Goal: Task Accomplishment & Management: Complete application form

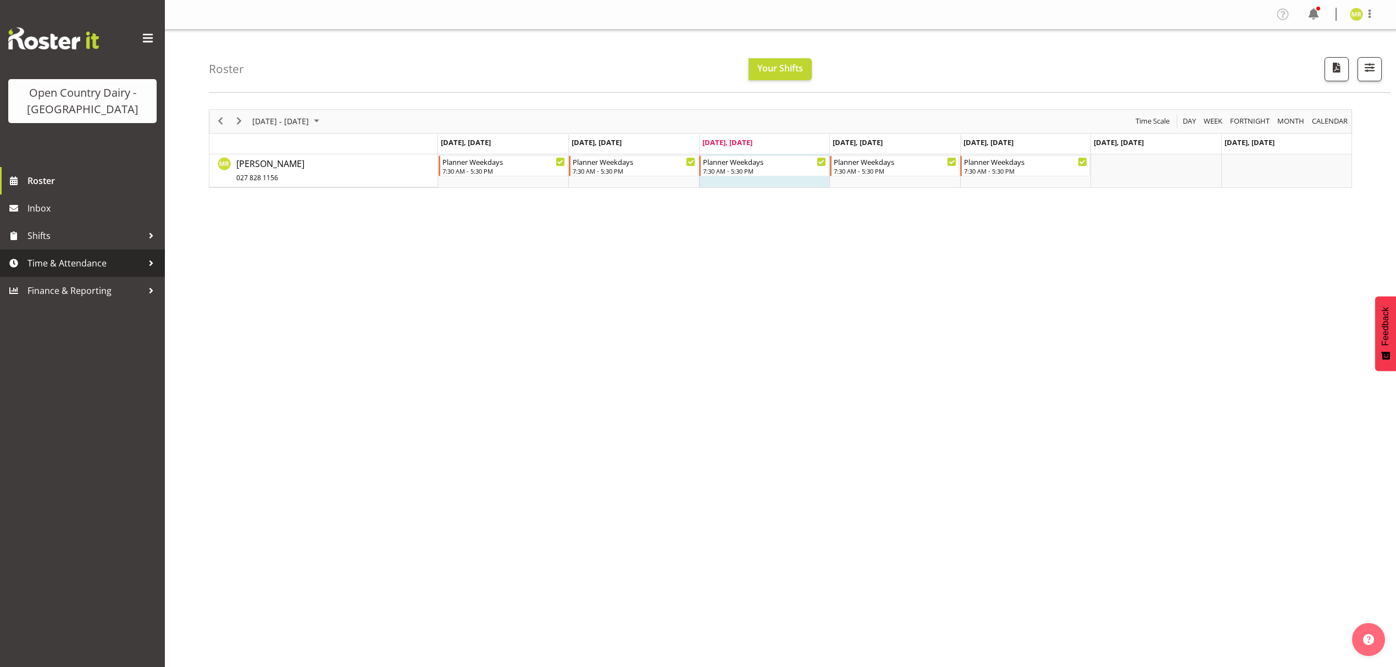
click at [48, 255] on span "Time & Attendance" at bounding box center [84, 263] width 115 height 16
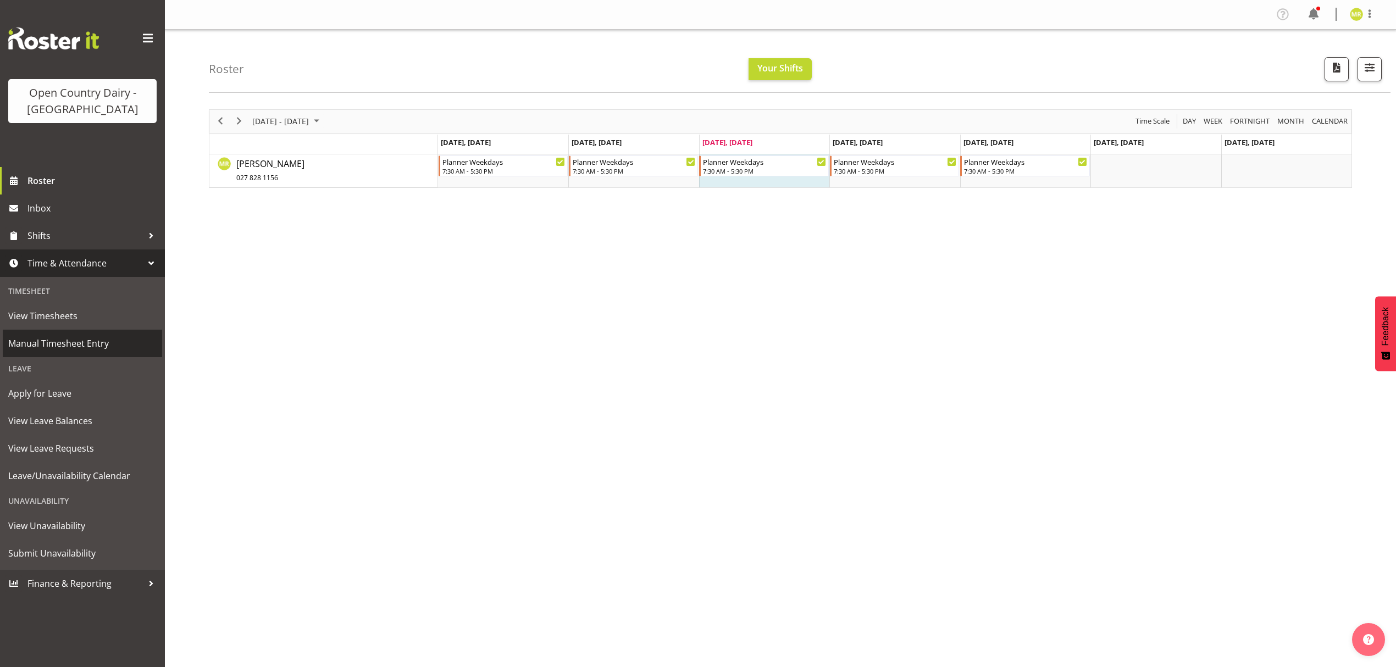
click at [82, 340] on span "Manual Timesheet Entry" at bounding box center [82, 343] width 148 height 16
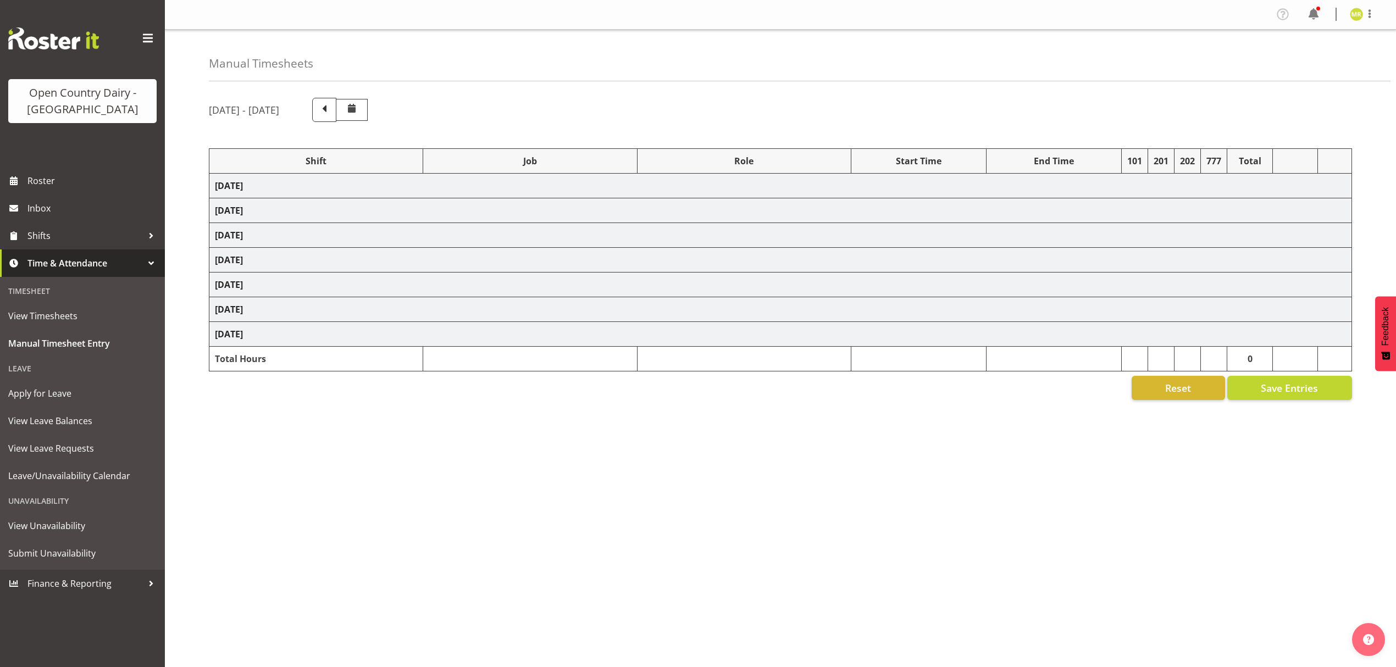
select select "34254"
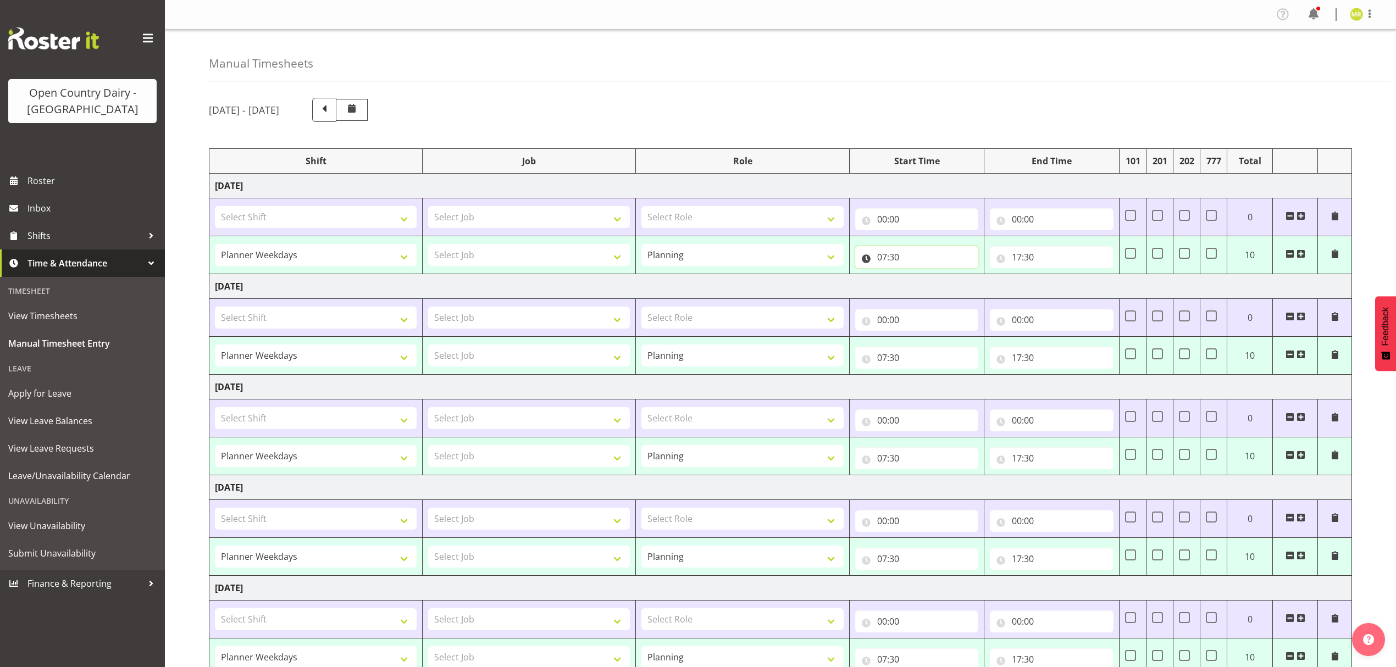
click at [897, 257] on input "07:30" at bounding box center [917, 257] width 124 height 22
click at [961, 286] on select "00 01 02 03 04 05 06 07 08 09 10 11 12 13 14 15 16 17 18 19 20 21 22 23 24 25 2…" at bounding box center [959, 286] width 25 height 22
select select "0"
click at [947, 276] on select "00 01 02 03 04 05 06 07 08 09 10 11 12 13 14 15 16 17 18 19 20 21 22 23 24 25 2…" at bounding box center [959, 286] width 25 height 22
type input "07:00"
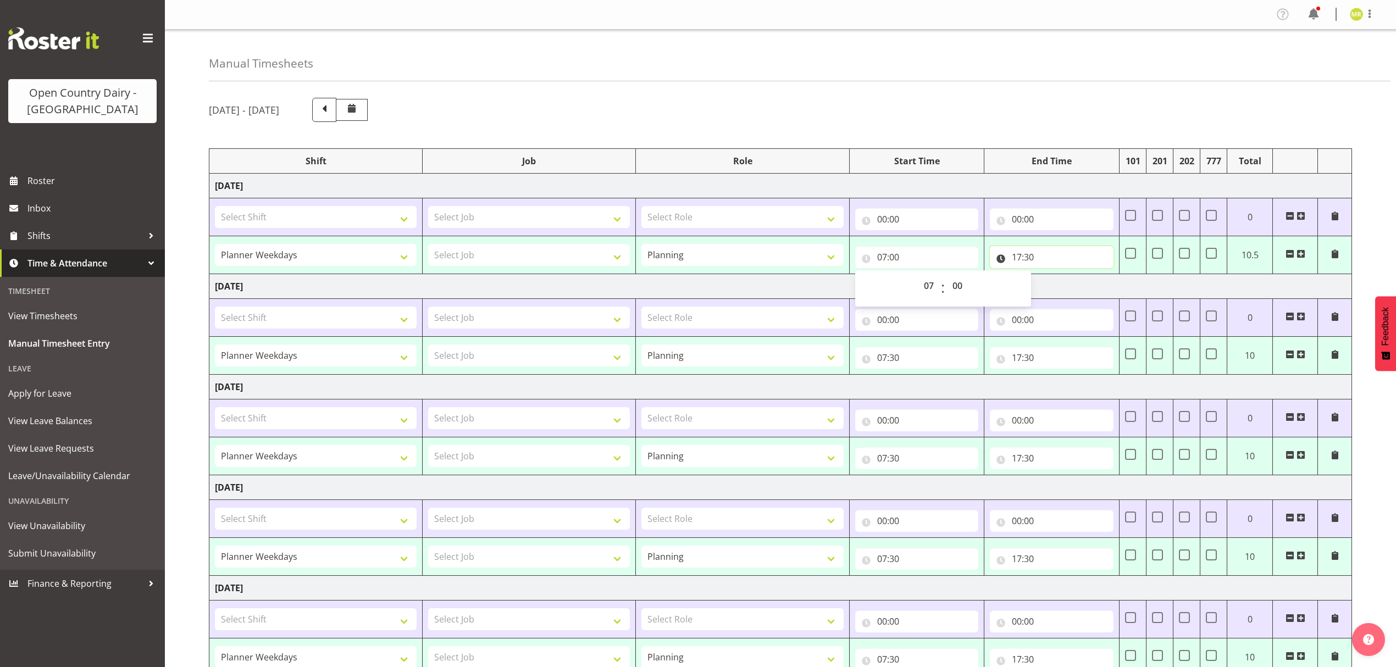
click at [1020, 258] on input "17:30" at bounding box center [1052, 257] width 124 height 22
click at [1060, 283] on select "00 01 02 03 04 05 06 07 08 09 10 11 12 13 14 15 16 17 18 19 20 21 22 23" at bounding box center [1065, 286] width 25 height 22
select select "16"
click at [1053, 276] on select "00 01 02 03 04 05 06 07 08 09 10 11 12 13 14 15 16 17 18 19 20 21 22 23" at bounding box center [1065, 286] width 25 height 22
type input "16:30"
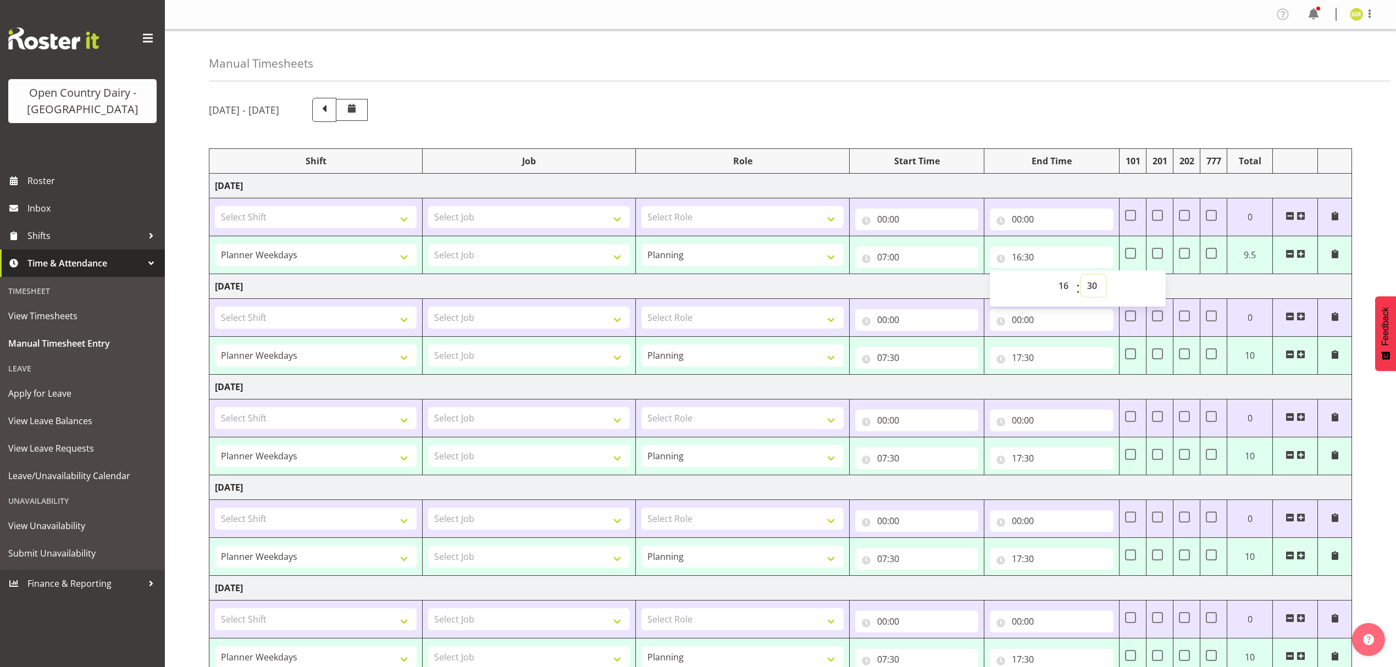
click at [1092, 289] on select "00 01 02 03 04 05 06 07 08 09 10 11 12 13 14 15 16 17 18 19 20 21 22 23 24 25 2…" at bounding box center [1093, 286] width 25 height 22
select select "0"
click at [1081, 276] on select "00 01 02 03 04 05 06 07 08 09 10 11 12 13 14 15 16 17 18 19 20 21 22 23 24 25 2…" at bounding box center [1093, 286] width 25 height 22
type input "16:00"
click at [892, 353] on input "07:30" at bounding box center [917, 358] width 124 height 22
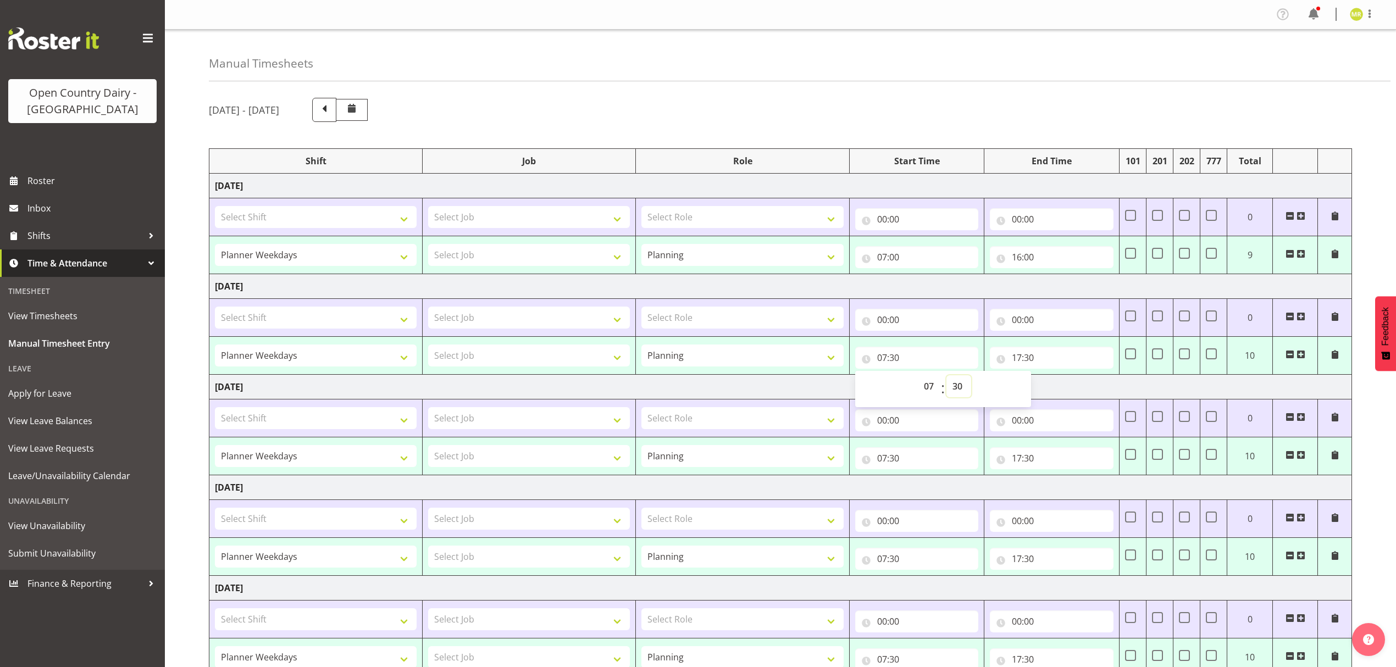
click at [953, 388] on select "00 01 02 03 04 05 06 07 08 09 10 11 12 13 14 15 16 17 18 19 20 21 22 23 24 25 2…" at bounding box center [959, 386] width 25 height 22
click at [955, 392] on select "00 01 02 03 04 05 06 07 08 09 10 11 12 13 14 15 16 17 18 19 20 21 22 23 24 25 2…" at bounding box center [959, 386] width 25 height 22
select select "0"
click at [947, 377] on select "00 01 02 03 04 05 06 07 08 09 10 11 12 13 14 15 16 17 18 19 20 21 22 23 24 25 2…" at bounding box center [959, 386] width 25 height 22
type input "07:00"
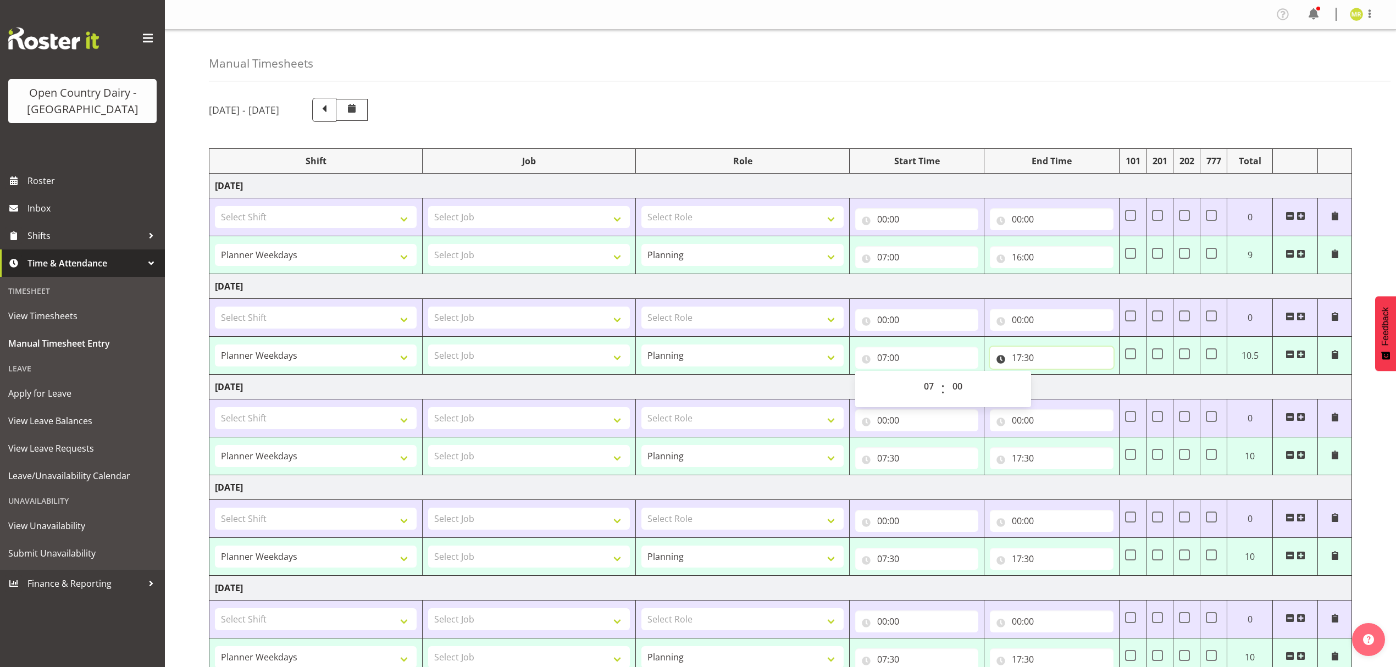
click at [1017, 361] on input "17:30" at bounding box center [1052, 358] width 124 height 22
drag, startPoint x: 1064, startPoint y: 388, endPoint x: 1063, endPoint y: 377, distance: 11.1
click at [1064, 388] on select "00 01 02 03 04 05 06 07 08 09 10 11 12 13 14 15 16 17 18 19 20 21 22 23" at bounding box center [1065, 386] width 25 height 22
select select "16"
click at [1053, 377] on select "00 01 02 03 04 05 06 07 08 09 10 11 12 13 14 15 16 17 18 19 20 21 22 23" at bounding box center [1065, 386] width 25 height 22
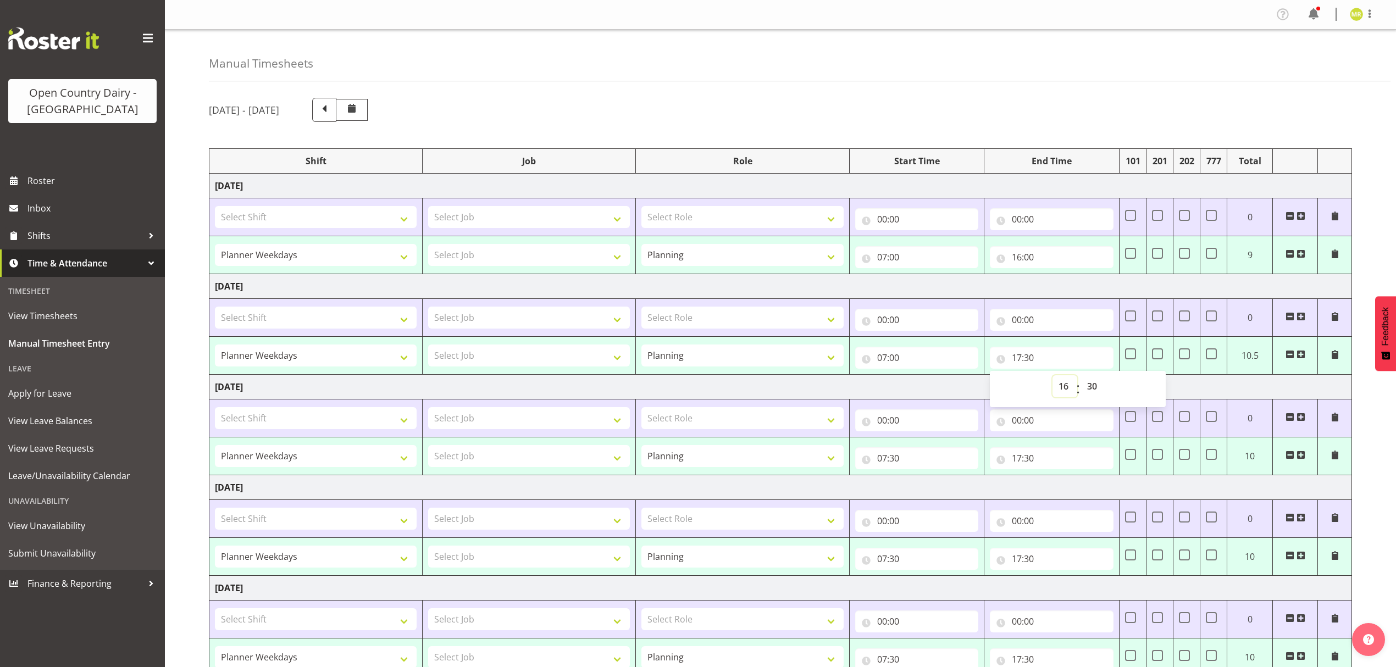
type input "16:30"
drag, startPoint x: 1090, startPoint y: 387, endPoint x: 1091, endPoint y: 378, distance: 8.9
click at [1091, 387] on select "00 01 02 03 04 05 06 07 08 09 10 11 12 13 14 15 16 17 18 19 20 21 22 23 24 25 2…" at bounding box center [1093, 386] width 25 height 22
select select "0"
click at [1081, 377] on select "00 01 02 03 04 05 06 07 08 09 10 11 12 13 14 15 16 17 18 19 20 21 22 23 24 25 2…" at bounding box center [1093, 386] width 25 height 22
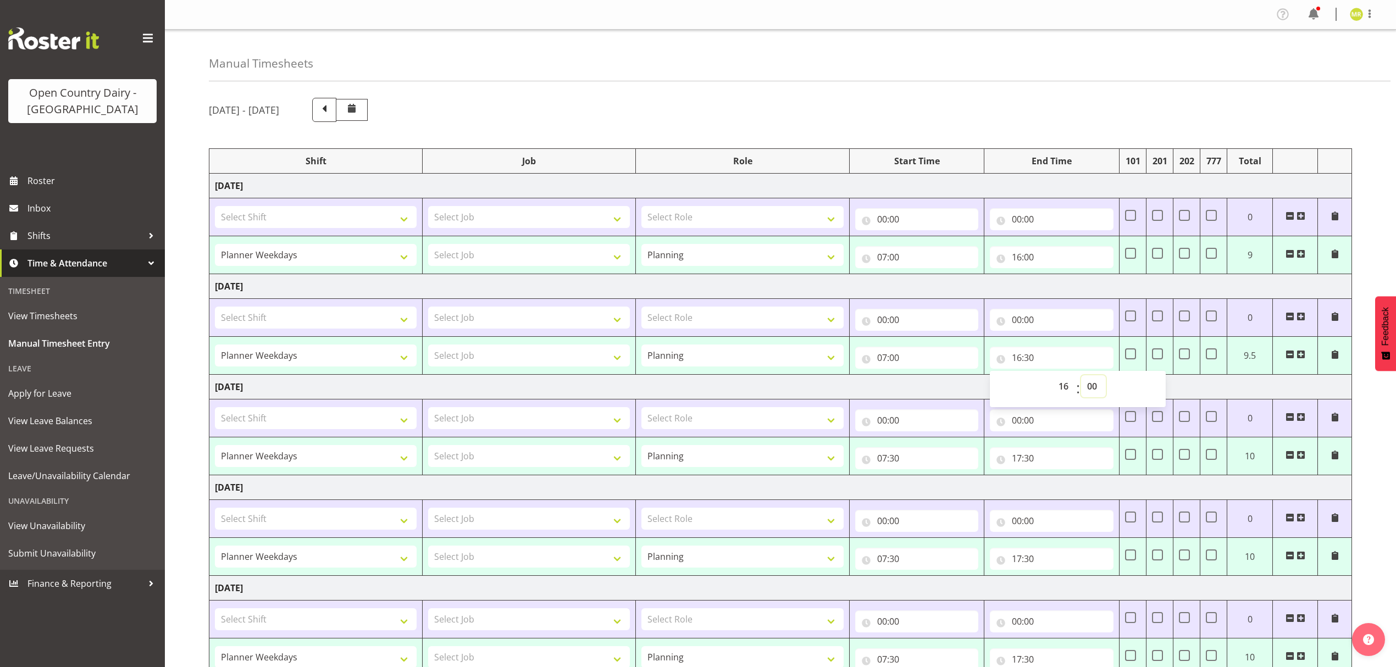
type input "16:00"
click at [897, 464] on input "07:30" at bounding box center [917, 459] width 124 height 22
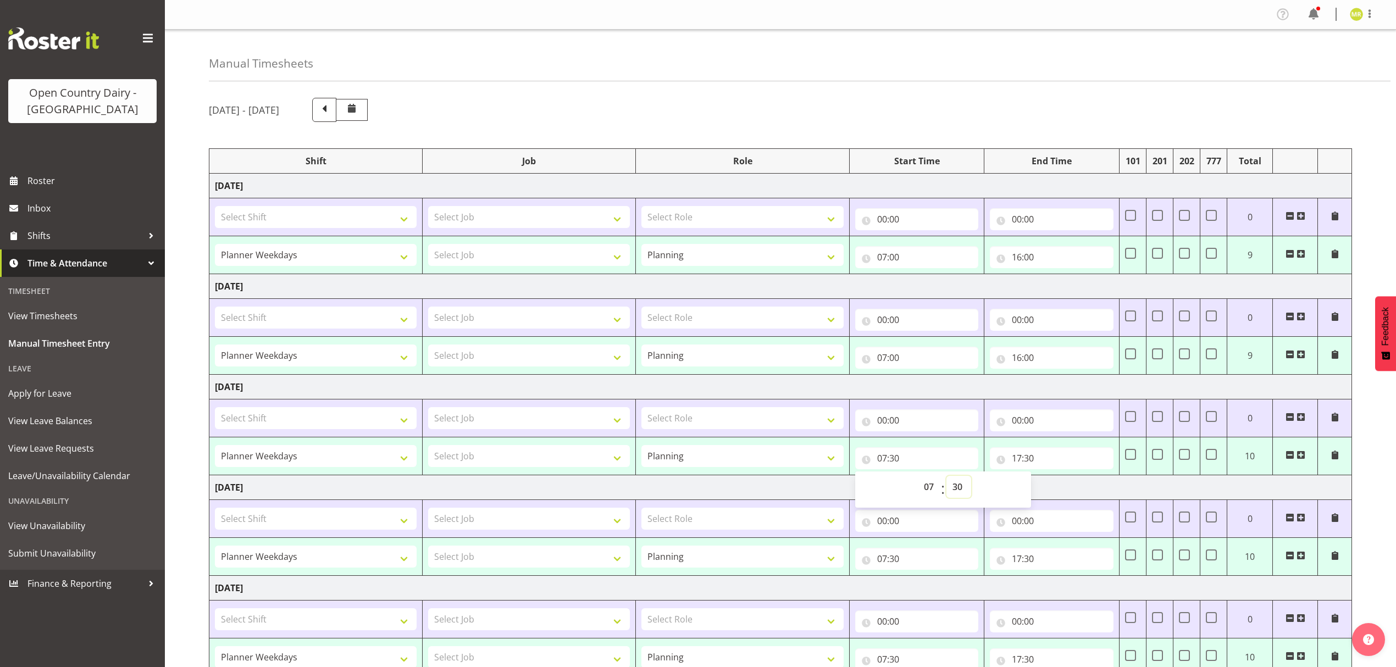
click at [962, 498] on select "00 01 02 03 04 05 06 07 08 09 10 11 12 13 14 15 16 17 18 19 20 21 22 23 24 25 2…" at bounding box center [959, 487] width 25 height 22
select select "0"
click at [947, 478] on select "00 01 02 03 04 05 06 07 08 09 10 11 12 13 14 15 16 17 18 19 20 21 22 23 24 25 2…" at bounding box center [959, 487] width 25 height 22
type input "07:00"
click at [1015, 462] on input "17:30" at bounding box center [1052, 459] width 124 height 22
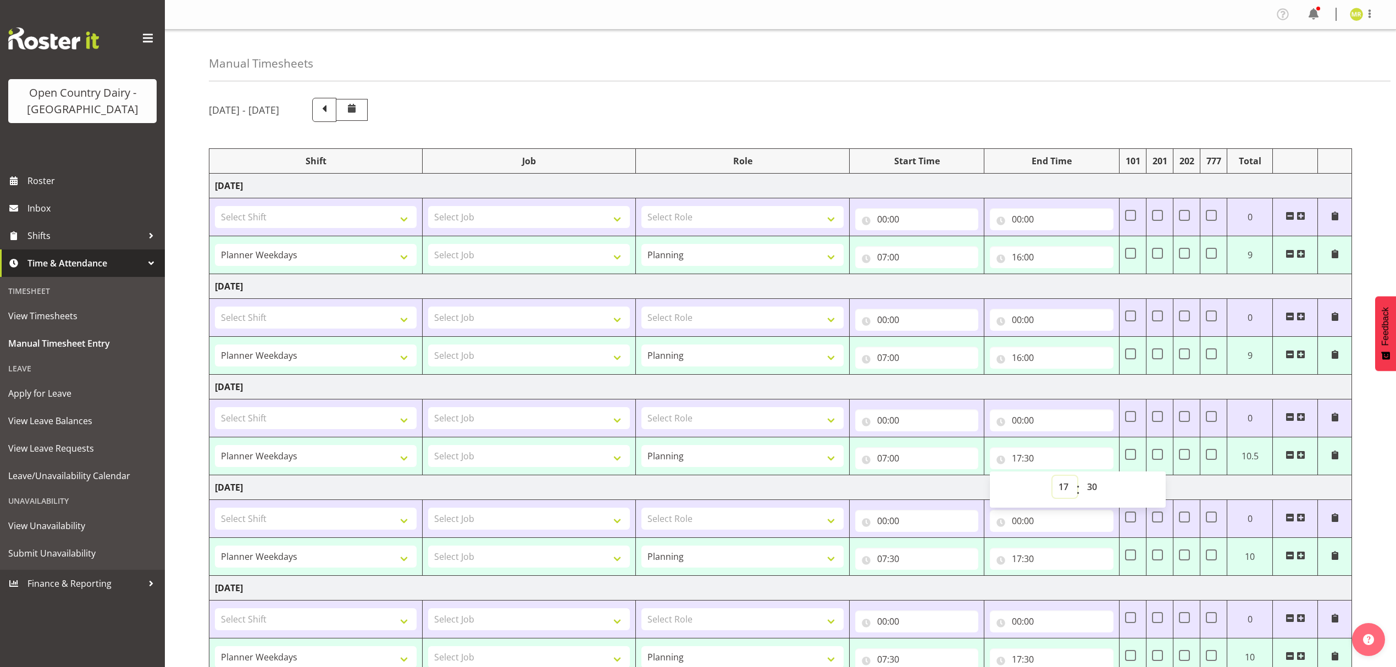
click at [1060, 487] on select "00 01 02 03 04 05 06 07 08 09 10 11 12 13 14 15 16 17 18 19 20 21 22 23" at bounding box center [1065, 487] width 25 height 22
select select "16"
click at [1053, 478] on select "00 01 02 03 04 05 06 07 08 09 10 11 12 13 14 15 16 17 18 19 20 21 22 23" at bounding box center [1065, 487] width 25 height 22
type input "16:30"
drag, startPoint x: 1092, startPoint y: 491, endPoint x: 1089, endPoint y: 482, distance: 9.9
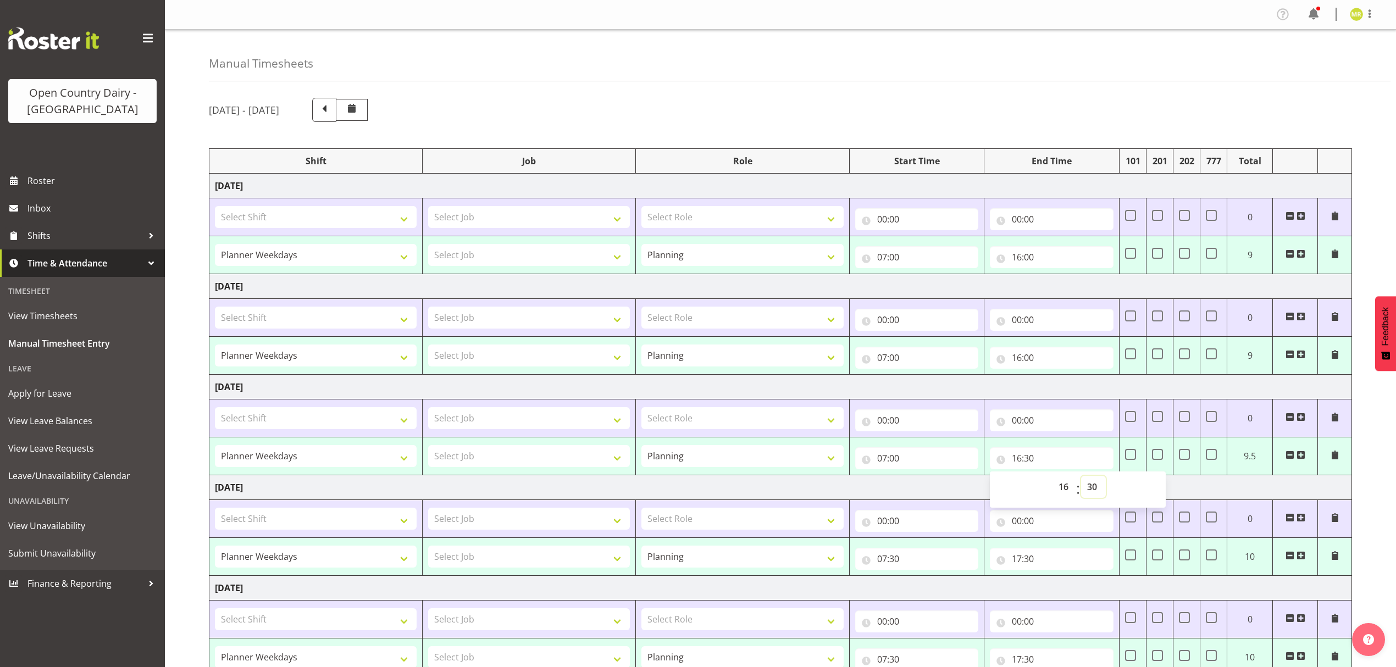
click at [1092, 491] on select "00 01 02 03 04 05 06 07 08 09 10 11 12 13 14 15 16 17 18 19 20 21 22 23 24 25 2…" at bounding box center [1093, 487] width 25 height 22
select select "0"
click at [1081, 478] on select "00 01 02 03 04 05 06 07 08 09 10 11 12 13 14 15 16 17 18 19 20 21 22 23 24 25 2…" at bounding box center [1093, 487] width 25 height 22
type input "16:00"
click at [892, 555] on input "07:30" at bounding box center [917, 559] width 124 height 22
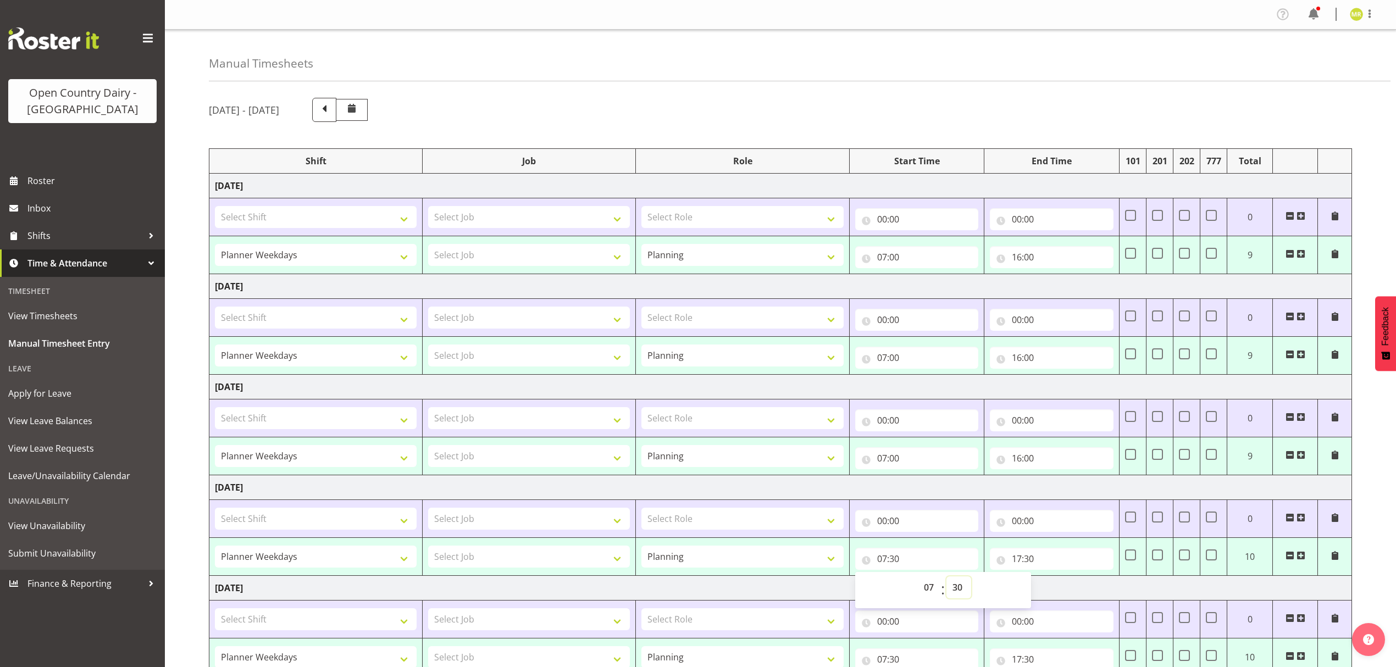
drag, startPoint x: 958, startPoint y: 588, endPoint x: 959, endPoint y: 579, distance: 8.3
click at [958, 588] on select "00 01 02 03 04 05 06 07 08 09 10 11 12 13 14 15 16 17 18 19 20 21 22 23 24 25 2…" at bounding box center [959, 588] width 25 height 22
select select "0"
click at [947, 579] on select "00 01 02 03 04 05 06 07 08 09 10 11 12 13 14 15 16 17 18 19 20 21 22 23 24 25 2…" at bounding box center [959, 588] width 25 height 22
type input "07:00"
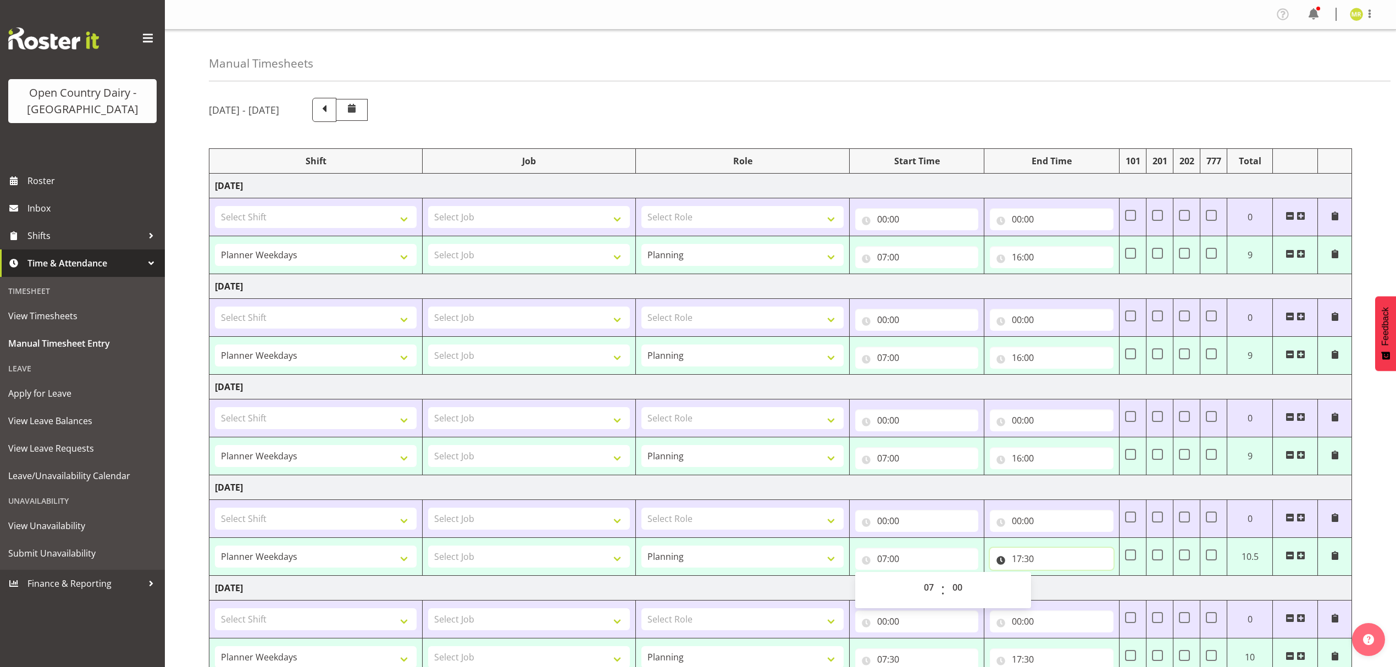
click at [1016, 563] on input "17:30" at bounding box center [1052, 559] width 124 height 22
click at [1062, 586] on select "00 01 02 03 04 05 06 07 08 09 10 11 12 13 14 15 16 17 18 19 20 21 22 23" at bounding box center [1065, 588] width 25 height 22
select select "16"
click at [1053, 579] on select "00 01 02 03 04 05 06 07 08 09 10 11 12 13 14 15 16 17 18 19 20 21 22 23" at bounding box center [1065, 588] width 25 height 22
type input "16:30"
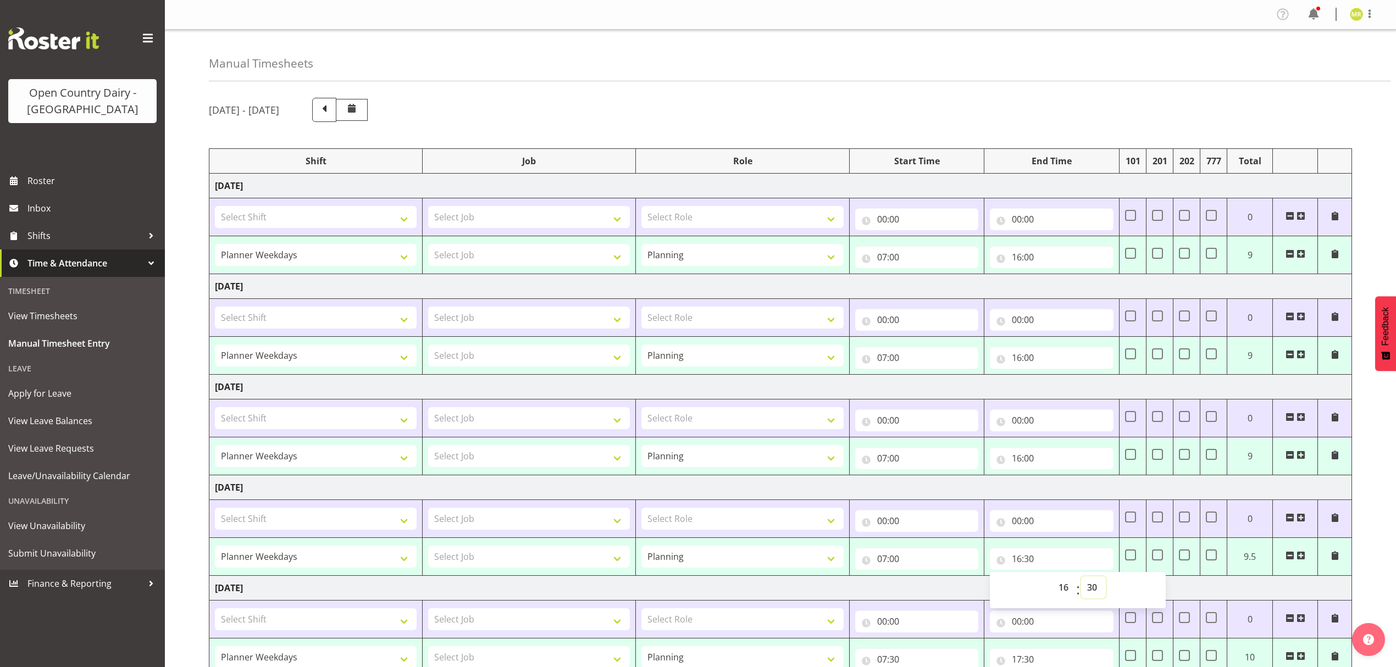
click at [1089, 588] on select "00 01 02 03 04 05 06 07 08 09 10 11 12 13 14 15 16 17 18 19 20 21 22 23 24 25 2…" at bounding box center [1093, 588] width 25 height 22
select select "0"
click at [1081, 579] on select "00 01 02 03 04 05 06 07 08 09 10 11 12 13 14 15 16 17 18 19 20 21 22 23 24 25 2…" at bounding box center [1093, 588] width 25 height 22
type input "16:00"
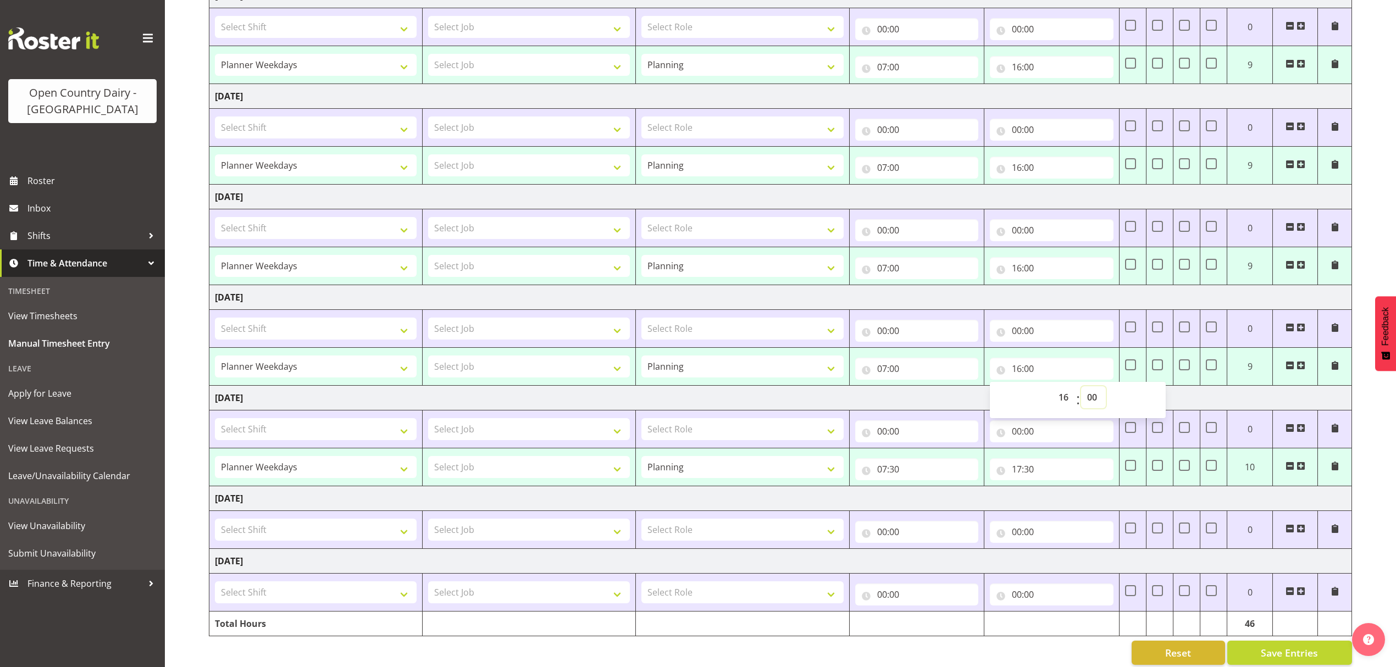
scroll to position [212, 0]
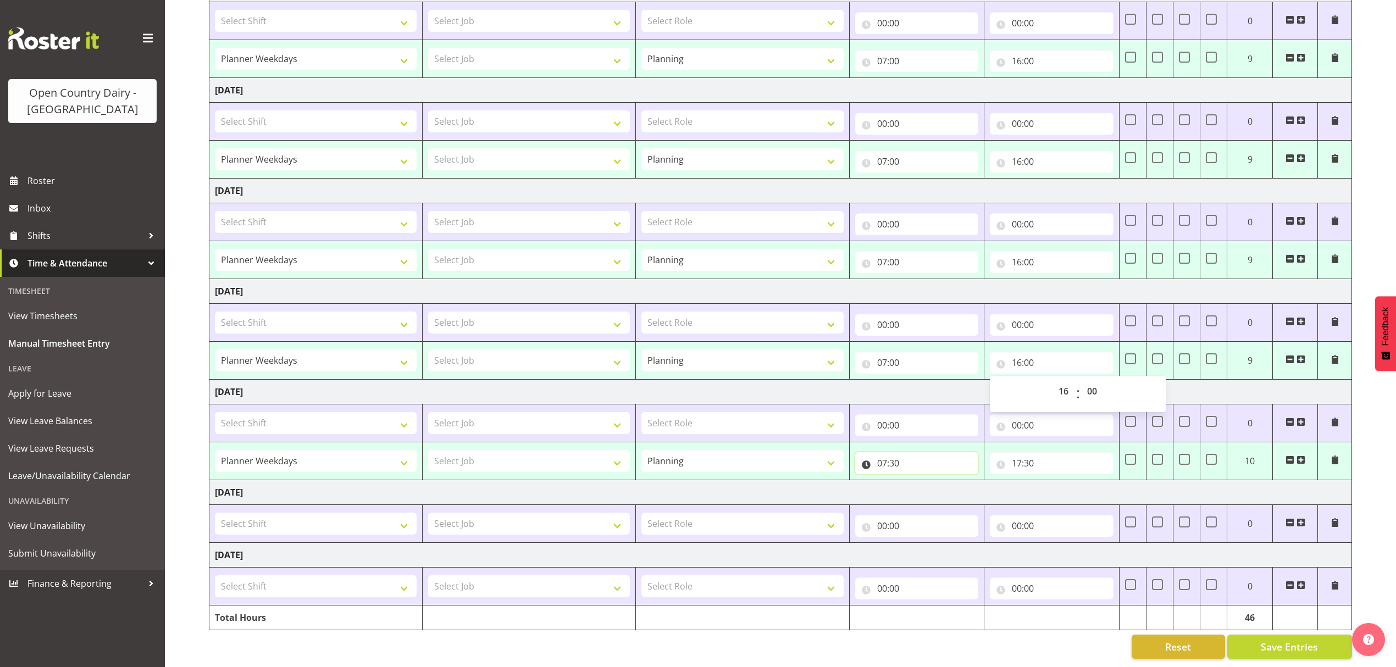
click at [898, 452] on input "07:30" at bounding box center [917, 463] width 124 height 22
click at [956, 481] on select "00 01 02 03 04 05 06 07 08 09 10 11 12 13 14 15 16 17 18 19 20 21 22 23 24 25 2…" at bounding box center [959, 492] width 25 height 22
select select "0"
click at [947, 481] on select "00 01 02 03 04 05 06 07 08 09 10 11 12 13 14 15 16 17 18 19 20 21 22 23 24 25 2…" at bounding box center [959, 492] width 25 height 22
type input "07:00"
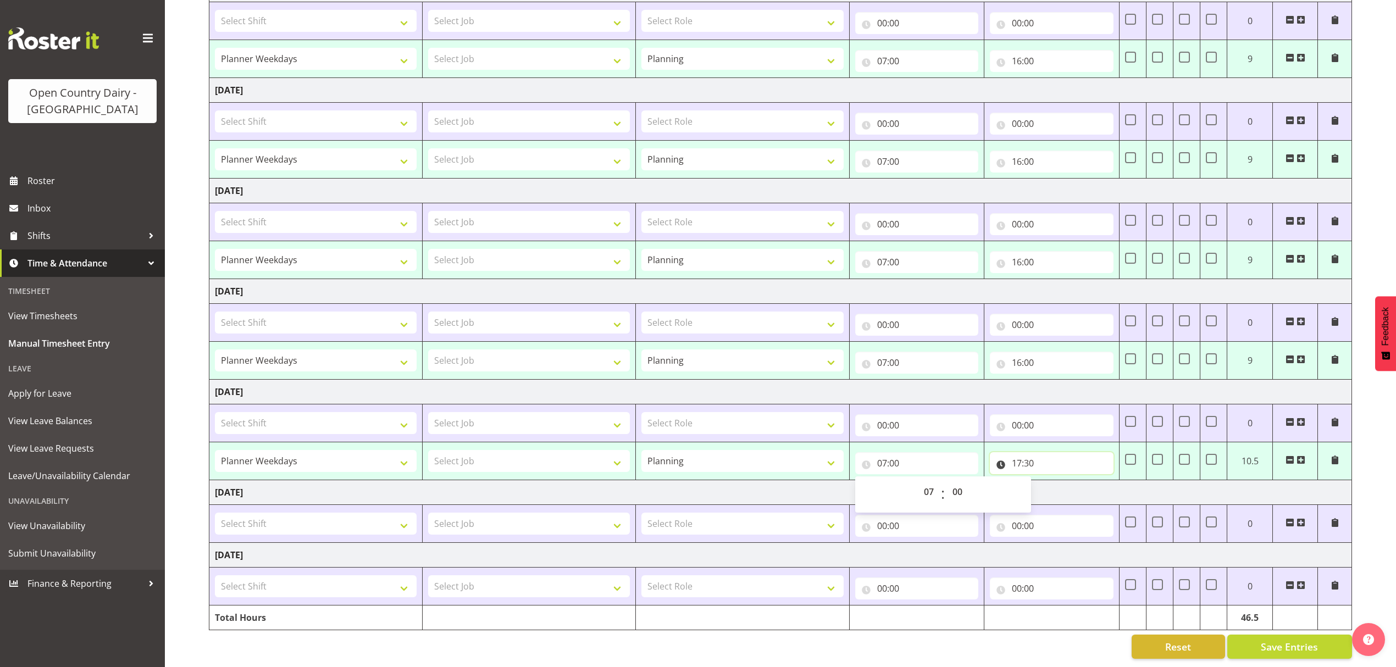
click at [1019, 452] on input "17:30" at bounding box center [1052, 463] width 124 height 22
click at [1061, 485] on select "00 01 02 03 04 05 06 07 08 09 10 11 12 13 14 15 16 17 18 19 20 21 22 23" at bounding box center [1065, 492] width 25 height 22
select select "16"
click at [1053, 481] on select "00 01 02 03 04 05 06 07 08 09 10 11 12 13 14 15 16 17 18 19 20 21 22 23" at bounding box center [1065, 492] width 25 height 22
type input "16:30"
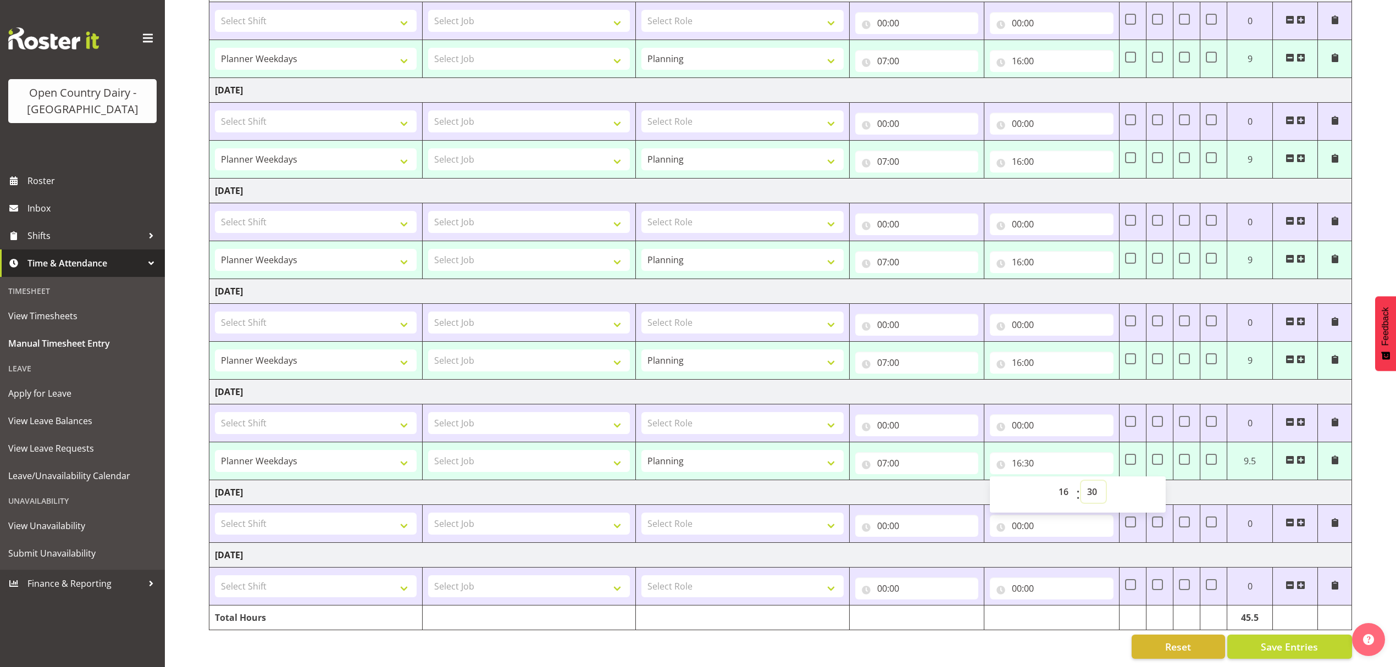
click at [1100, 484] on select "00 01 02 03 04 05 06 07 08 09 10 11 12 13 14 15 16 17 18 19 20 21 22 23 24 25 2…" at bounding box center [1093, 492] width 25 height 22
select select "0"
click at [1081, 481] on select "00 01 02 03 04 05 06 07 08 09 10 11 12 13 14 15 16 17 18 19 20 21 22 23 24 25 2…" at bounding box center [1093, 492] width 25 height 22
type input "16:00"
click at [1247, 637] on button "Save Entries" at bounding box center [1290, 647] width 125 height 24
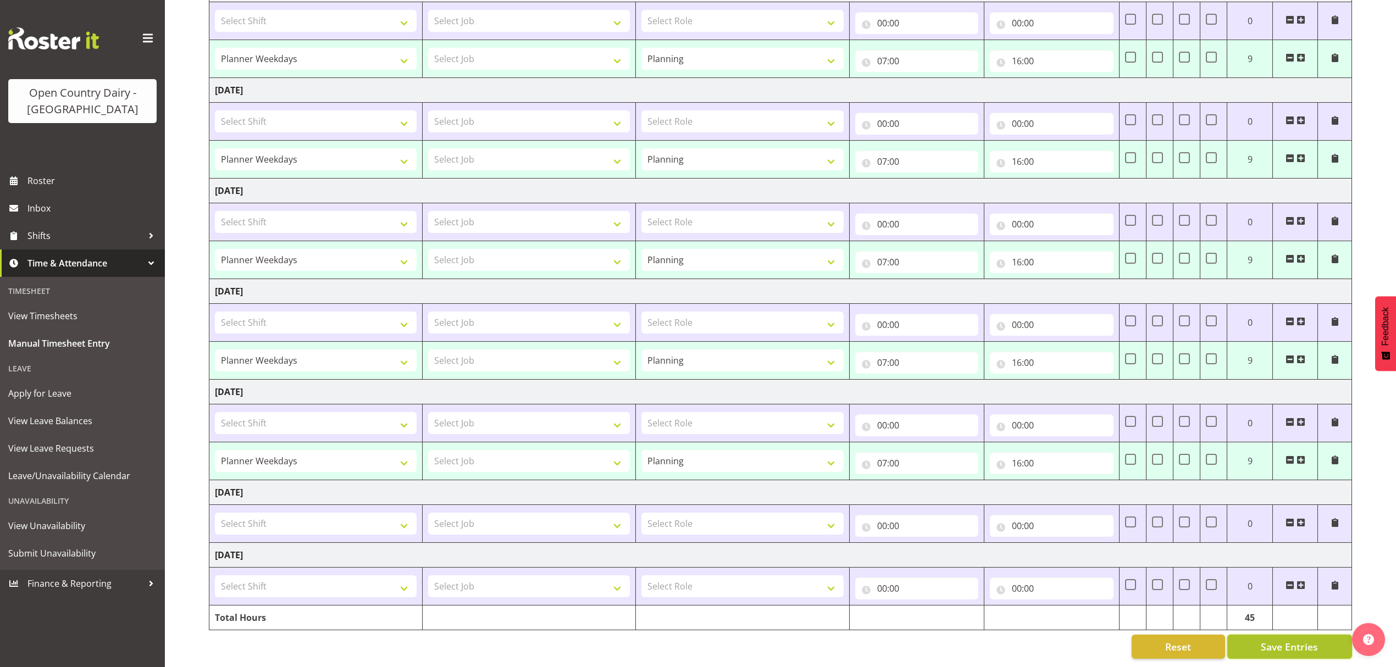
select select "34254"
type input "07:00"
type input "16:00"
select select "34254"
type input "07:00"
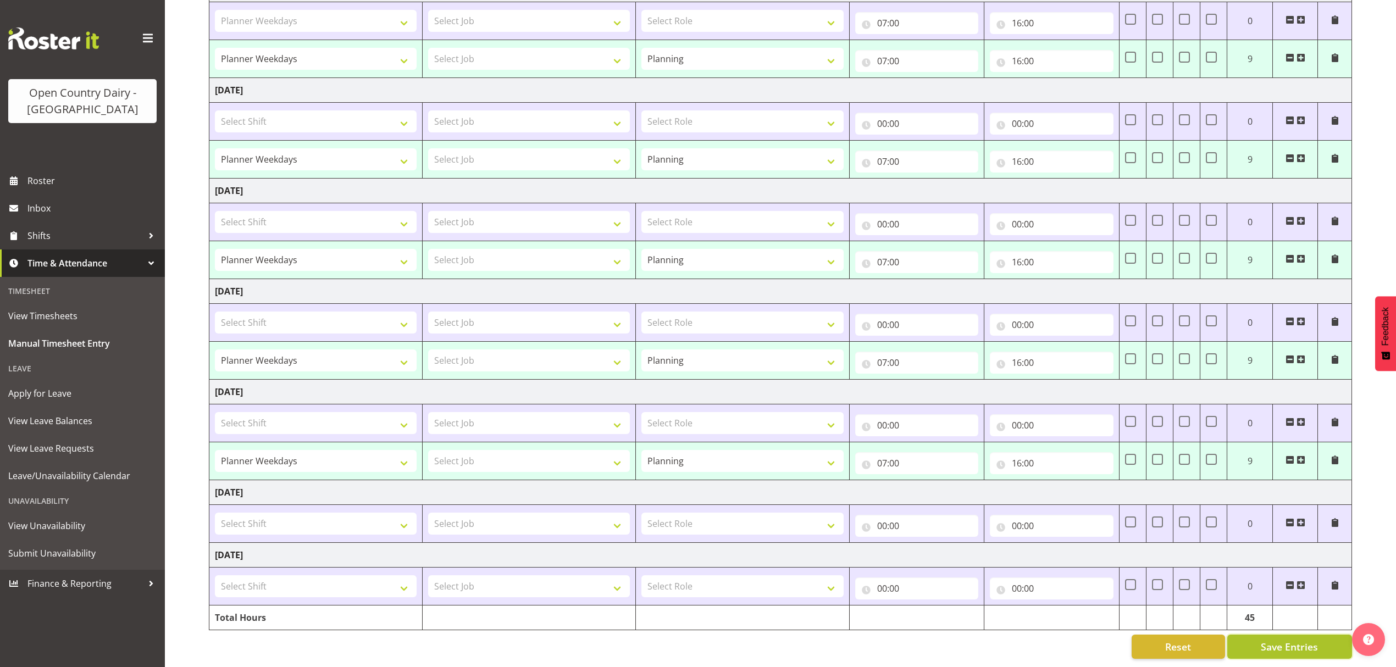
type input "16:00"
select select "34254"
type input "07:00"
type input "16:00"
select select "34254"
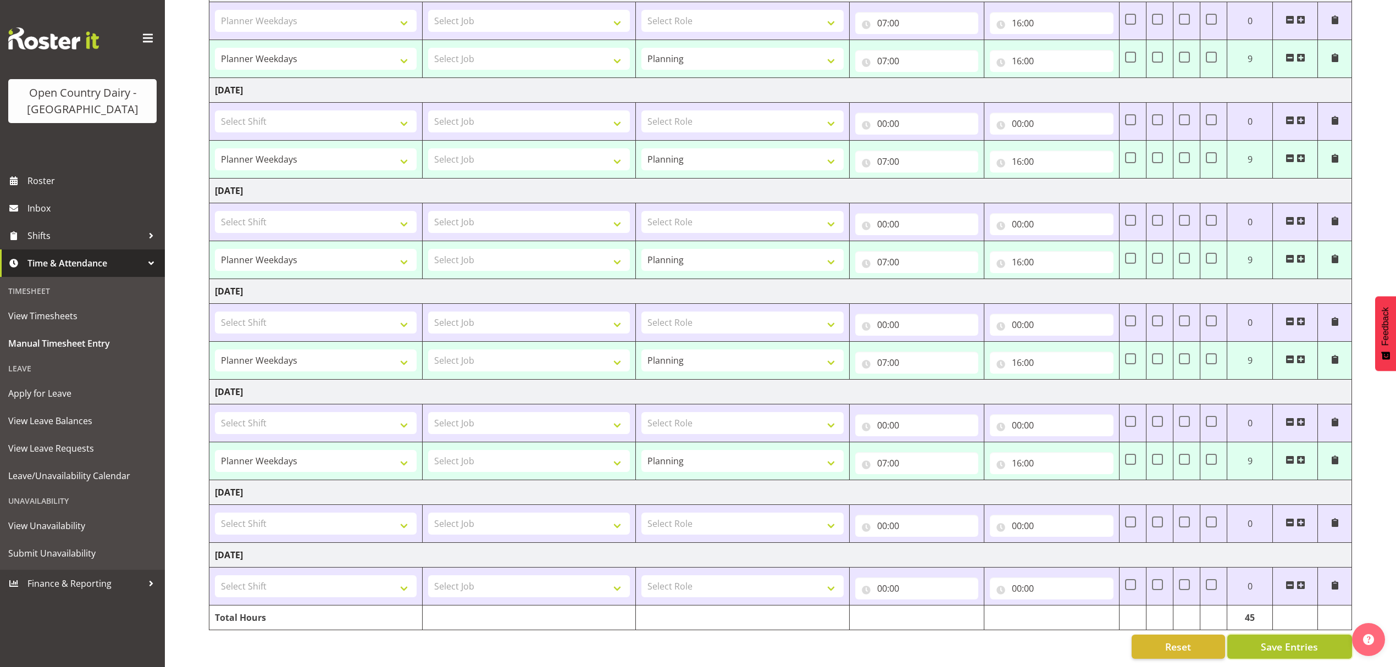
type input "07:00"
type input "16:00"
select select "34254"
type input "07:00"
type input "16:00"
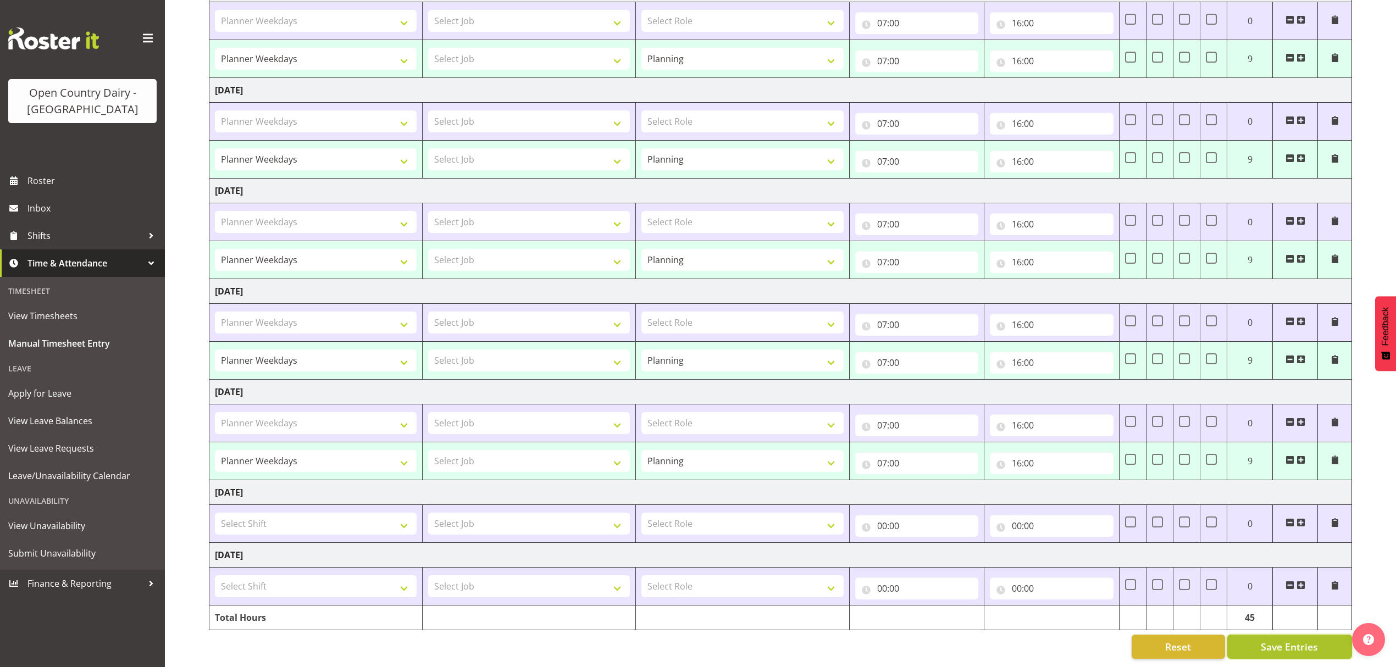
scroll to position [21, 0]
select select "34254"
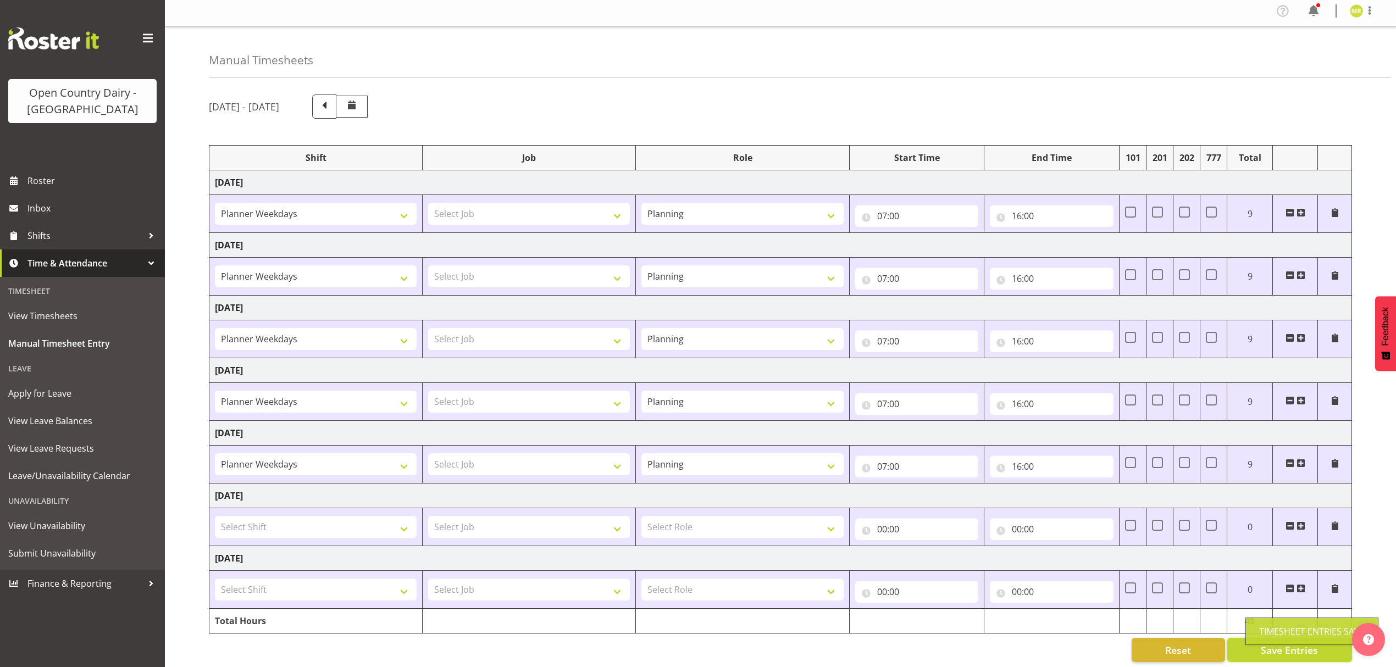
scroll to position [0, 0]
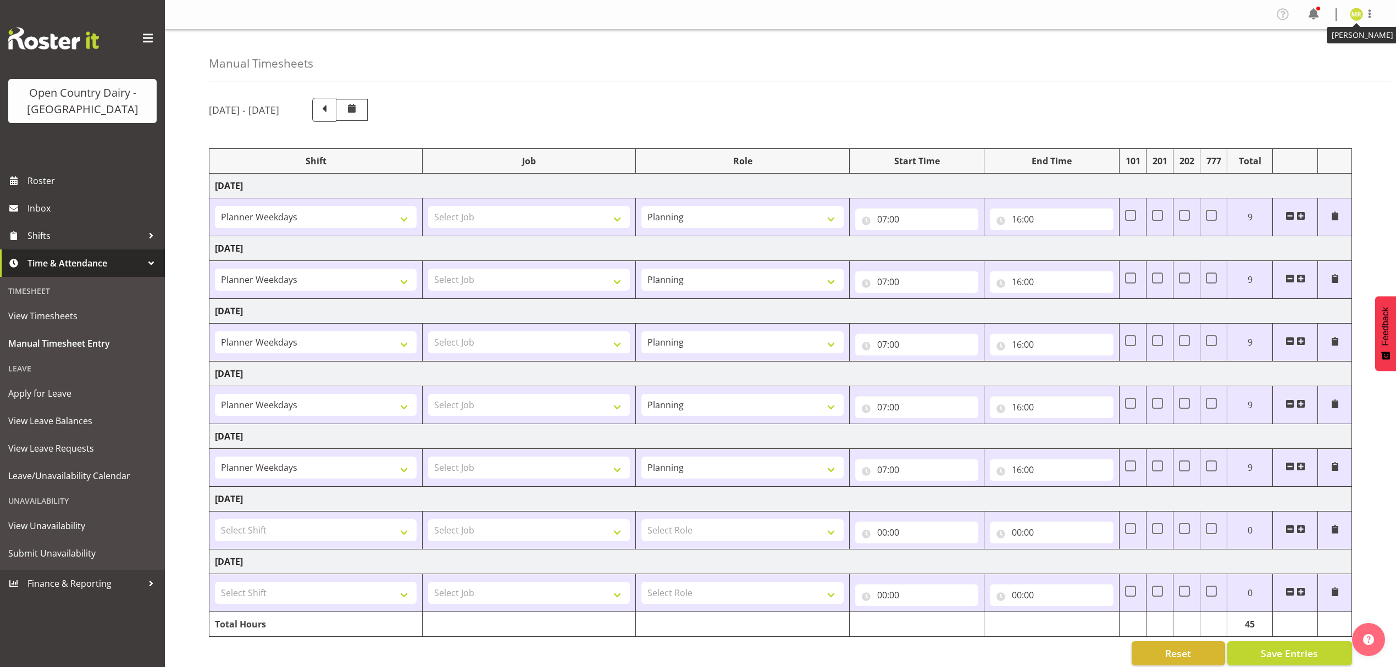
click at [1357, 14] on img at bounding box center [1356, 14] width 13 height 13
click at [1337, 60] on link "Log Out" at bounding box center [1324, 58] width 106 height 20
